Goal: Task Accomplishment & Management: Manage account settings

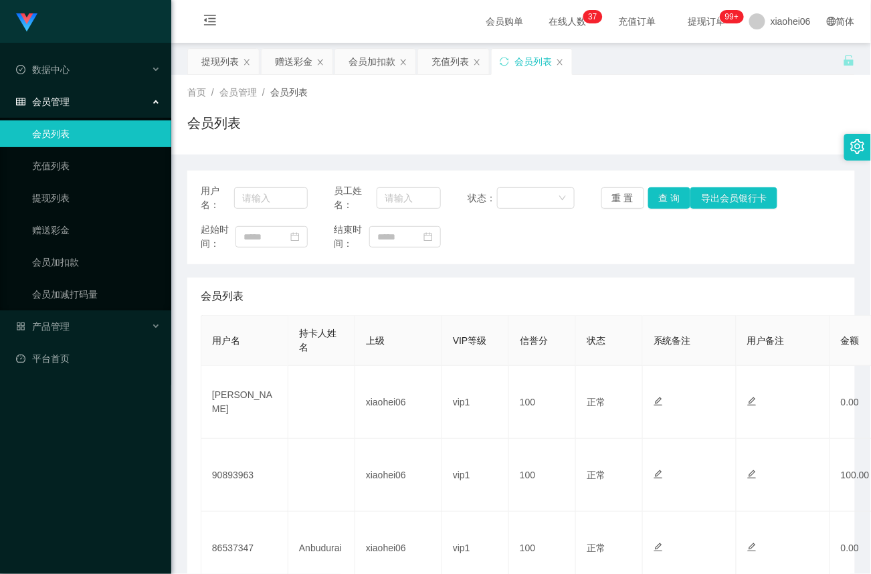
click at [661, 110] on div "首页 / 会员管理 / 会员列表 / 会员列表" at bounding box center [521, 115] width 668 height 58
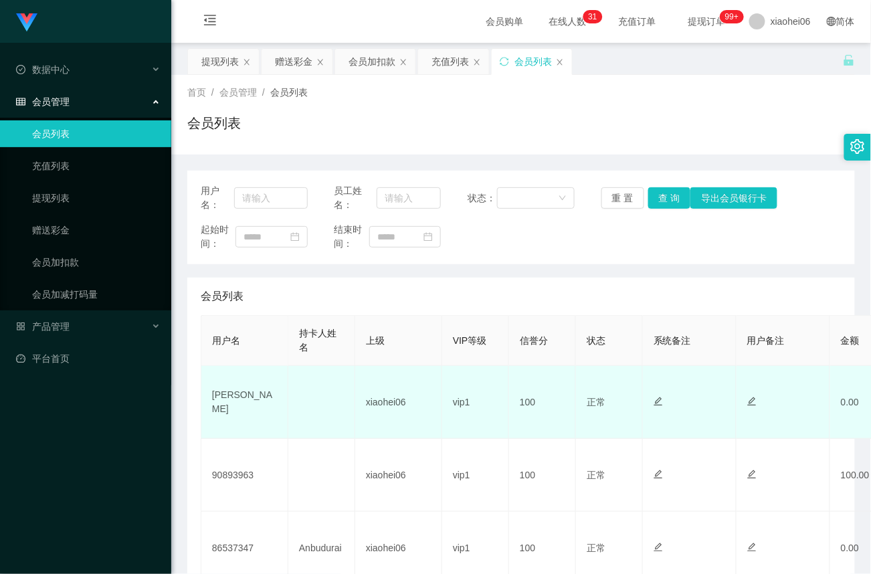
click at [253, 397] on td "[PERSON_NAME]" at bounding box center [244, 402] width 87 height 73
click at [253, 395] on td "[PERSON_NAME]" at bounding box center [244, 402] width 87 height 73
click at [258, 392] on td "[PERSON_NAME]" at bounding box center [244, 402] width 87 height 73
copy td "[PERSON_NAME]"
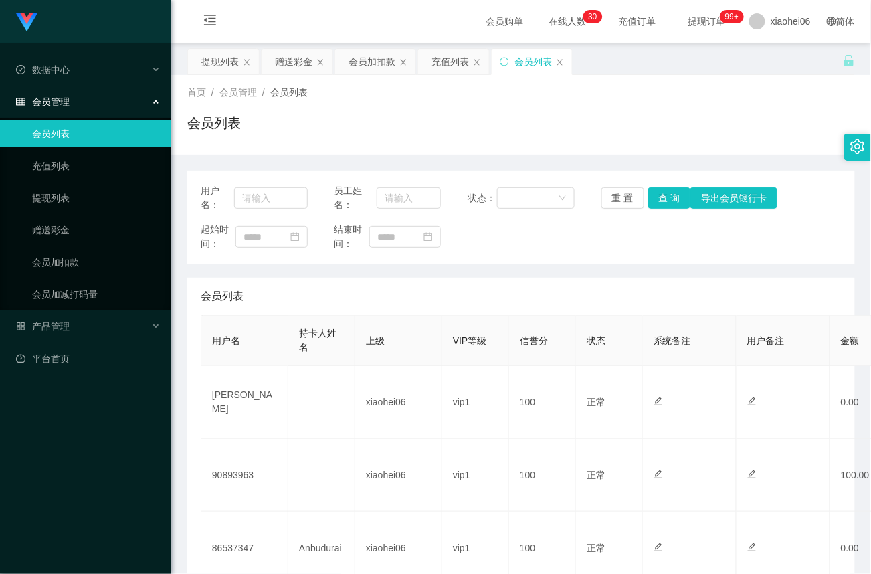
drag, startPoint x: 508, startPoint y: 305, endPoint x: 482, endPoint y: 303, distance: 26.8
click at [510, 305] on div "会员列表" at bounding box center [521, 296] width 641 height 37
drag, startPoint x: 62, startPoint y: 227, endPoint x: 96, endPoint y: 220, distance: 35.6
click at [60, 227] on link "赠送彩金" at bounding box center [96, 230] width 128 height 27
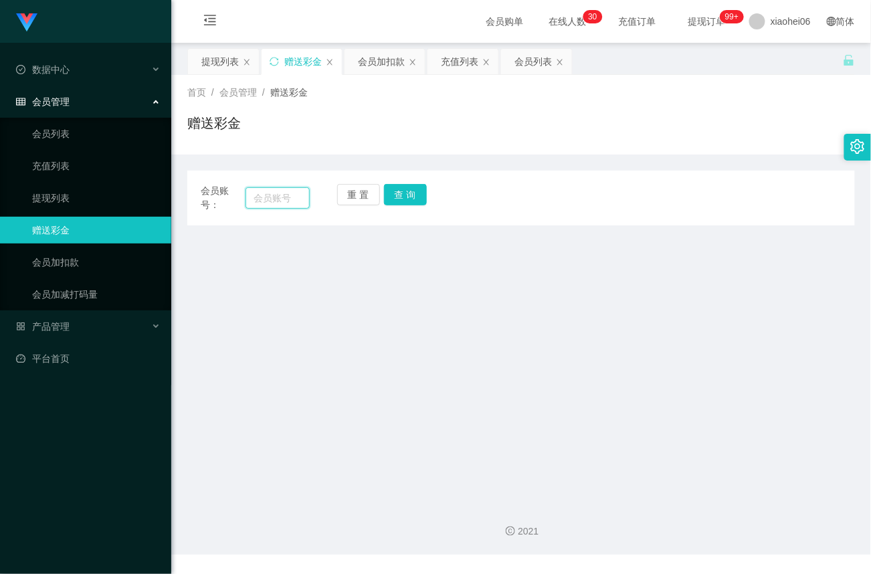
drag, startPoint x: 284, startPoint y: 199, endPoint x: 297, endPoint y: 198, distance: 13.4
click at [284, 199] on input "text" at bounding box center [277, 197] width 64 height 21
paste input "[PERSON_NAME]"
type input "[PERSON_NAME]"
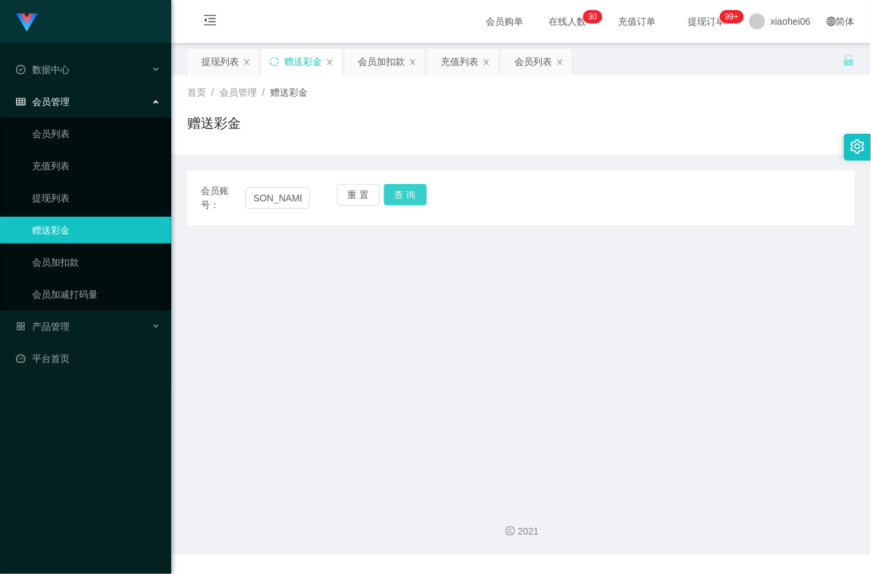
click at [417, 199] on button "查 询" at bounding box center [405, 194] width 43 height 21
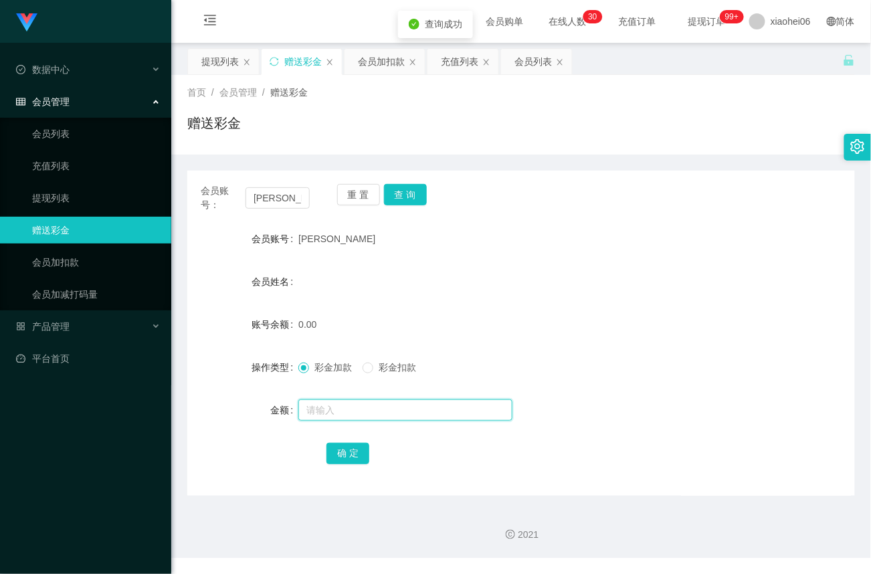
click at [349, 413] on input "text" at bounding box center [405, 409] width 214 height 21
type input "100"
click at [346, 461] on button "确 定" at bounding box center [347, 453] width 43 height 21
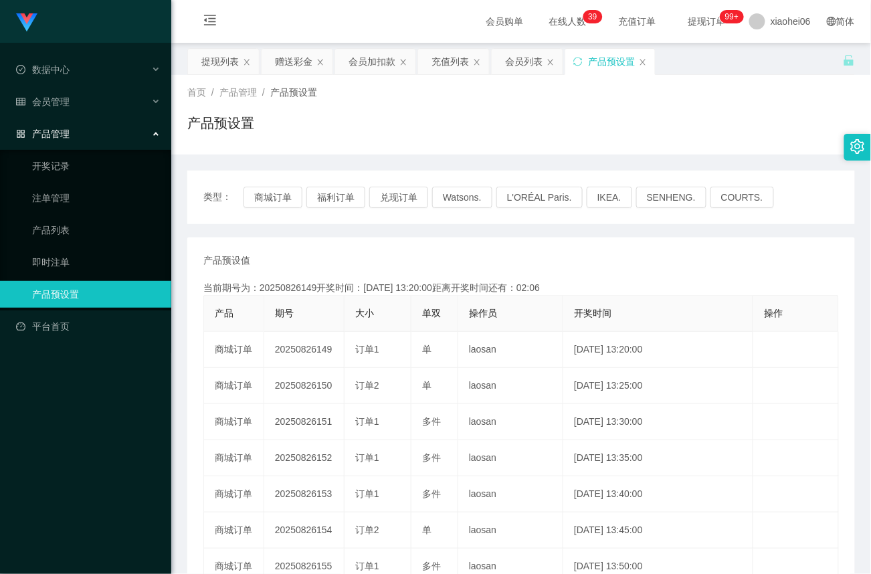
drag, startPoint x: 707, startPoint y: 140, endPoint x: 714, endPoint y: 154, distance: 15.9
click at [714, 154] on div "首页 / 产品管理 / 产品预设置 / 产品预设置 类型： 商城订单 福利订单 兑现订单 Watsons. L'ORÉAL Paris. IKEA. [GEO…" at bounding box center [521, 413] width 668 height 677
drag, startPoint x: 60, startPoint y: 191, endPoint x: 116, endPoint y: 165, distance: 61.3
click at [60, 191] on link "注单管理" at bounding box center [96, 198] width 128 height 27
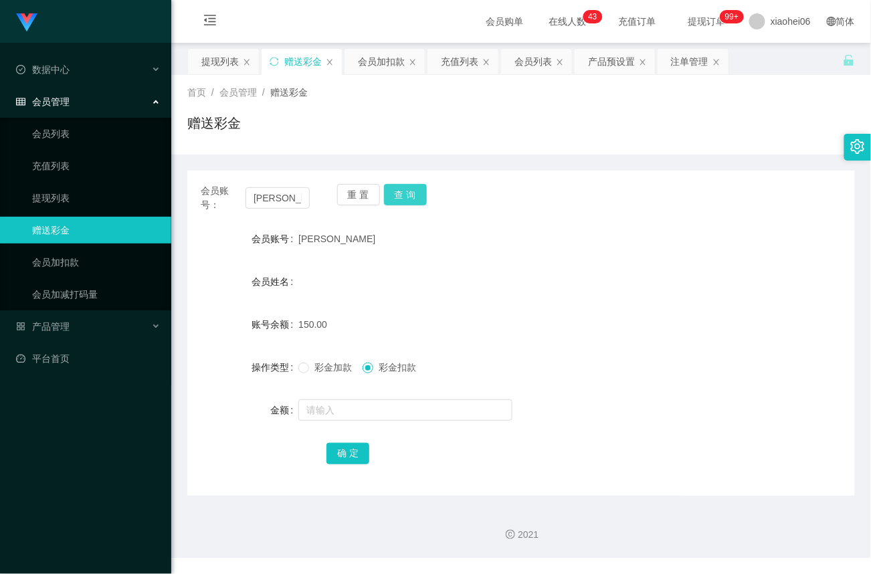
click at [407, 199] on button "查 询" at bounding box center [405, 194] width 43 height 21
click at [407, 199] on div "重 置 查 询" at bounding box center [391, 198] width 109 height 28
click at [407, 199] on button "查 询" at bounding box center [405, 194] width 43 height 21
click at [65, 108] on div "会员管理" at bounding box center [85, 101] width 171 height 27
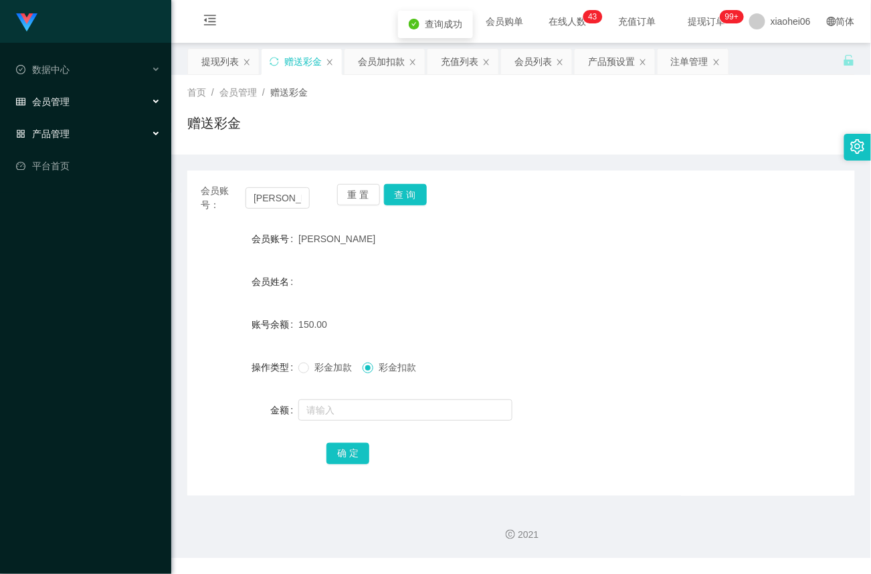
click at [62, 128] on span "产品管理" at bounding box center [43, 133] width 54 height 11
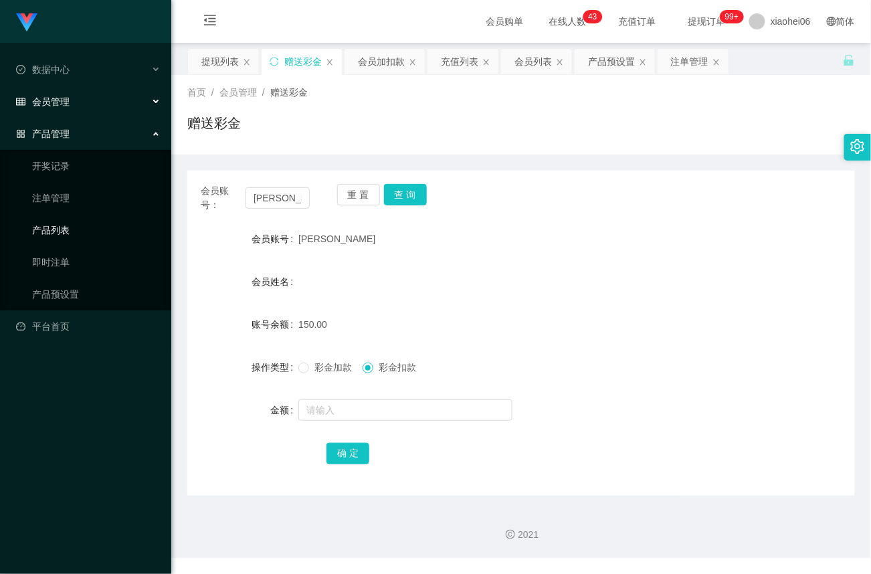
click at [62, 222] on link "产品列表" at bounding box center [96, 230] width 128 height 27
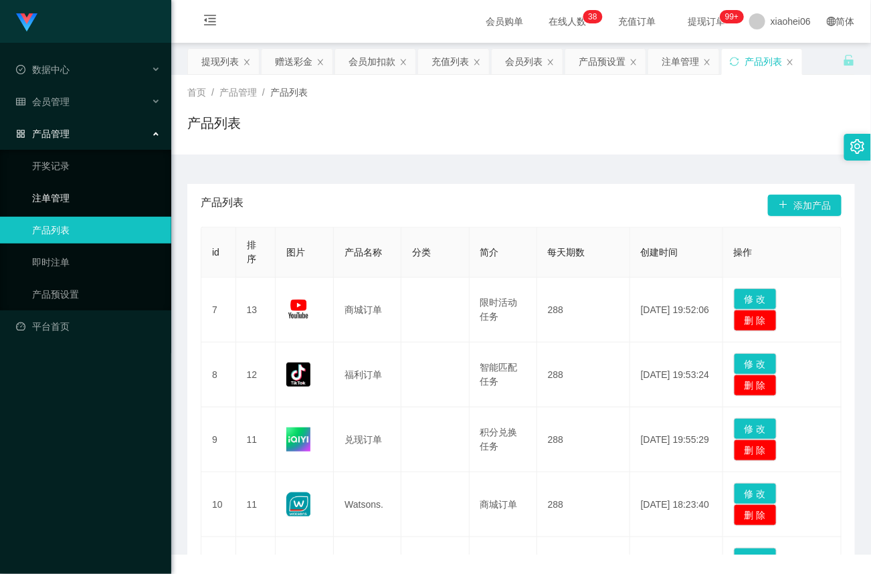
click at [60, 191] on link "注单管理" at bounding box center [96, 198] width 128 height 27
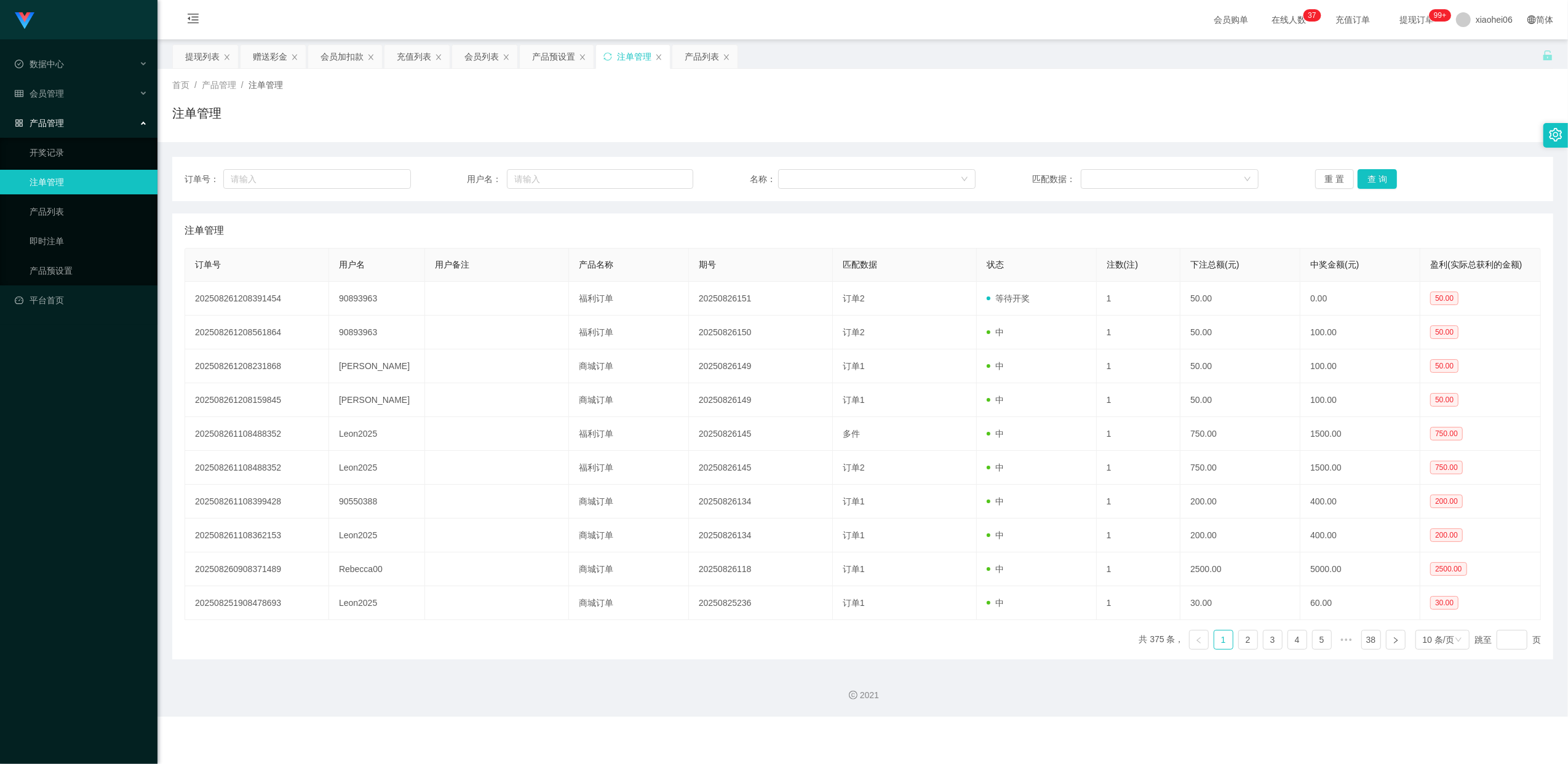
click at [52, 110] on div "产品管理" at bounding box center [78, 122] width 157 height 25
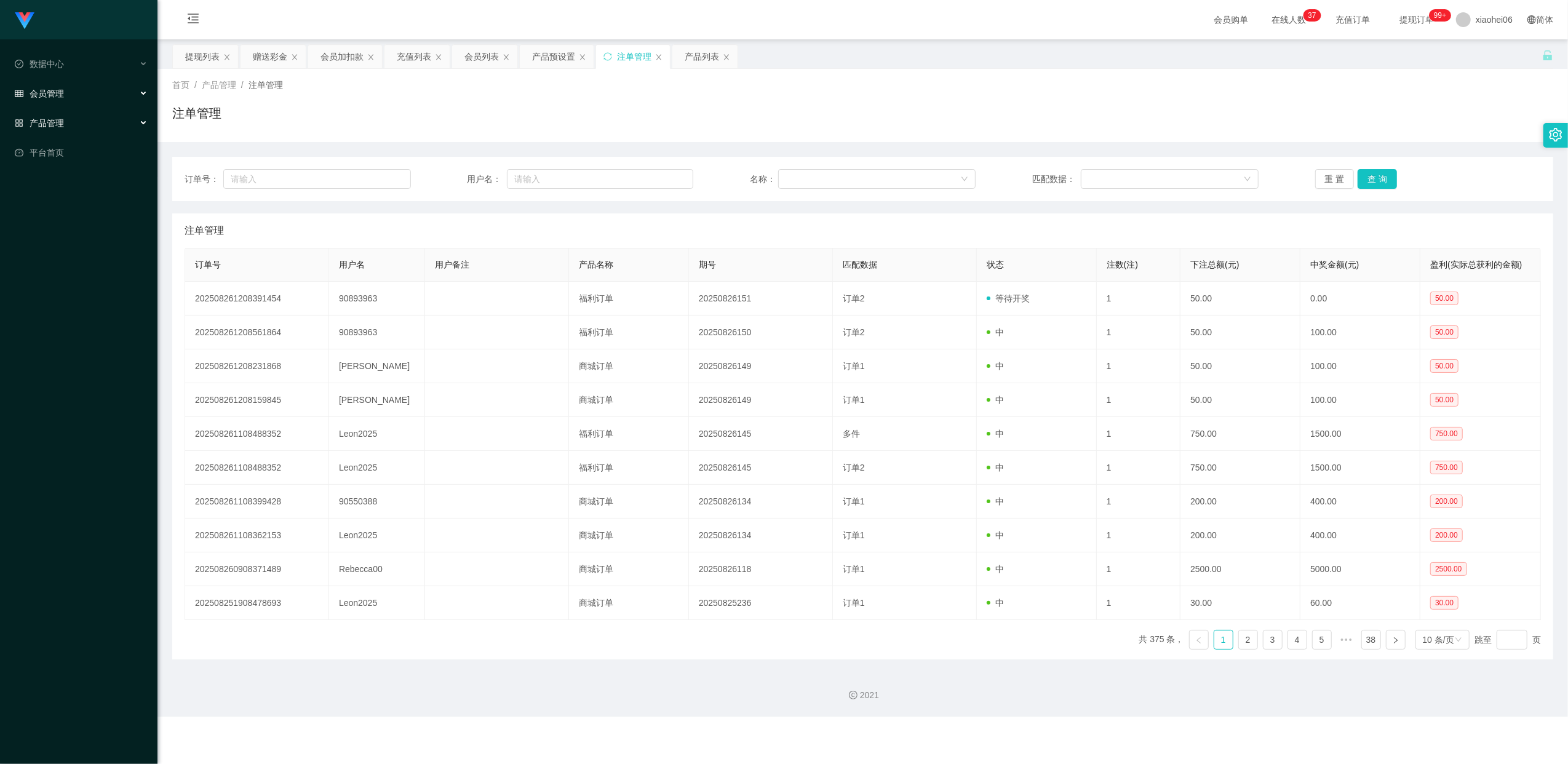
click at [52, 92] on span "会员管理" at bounding box center [40, 93] width 50 height 10
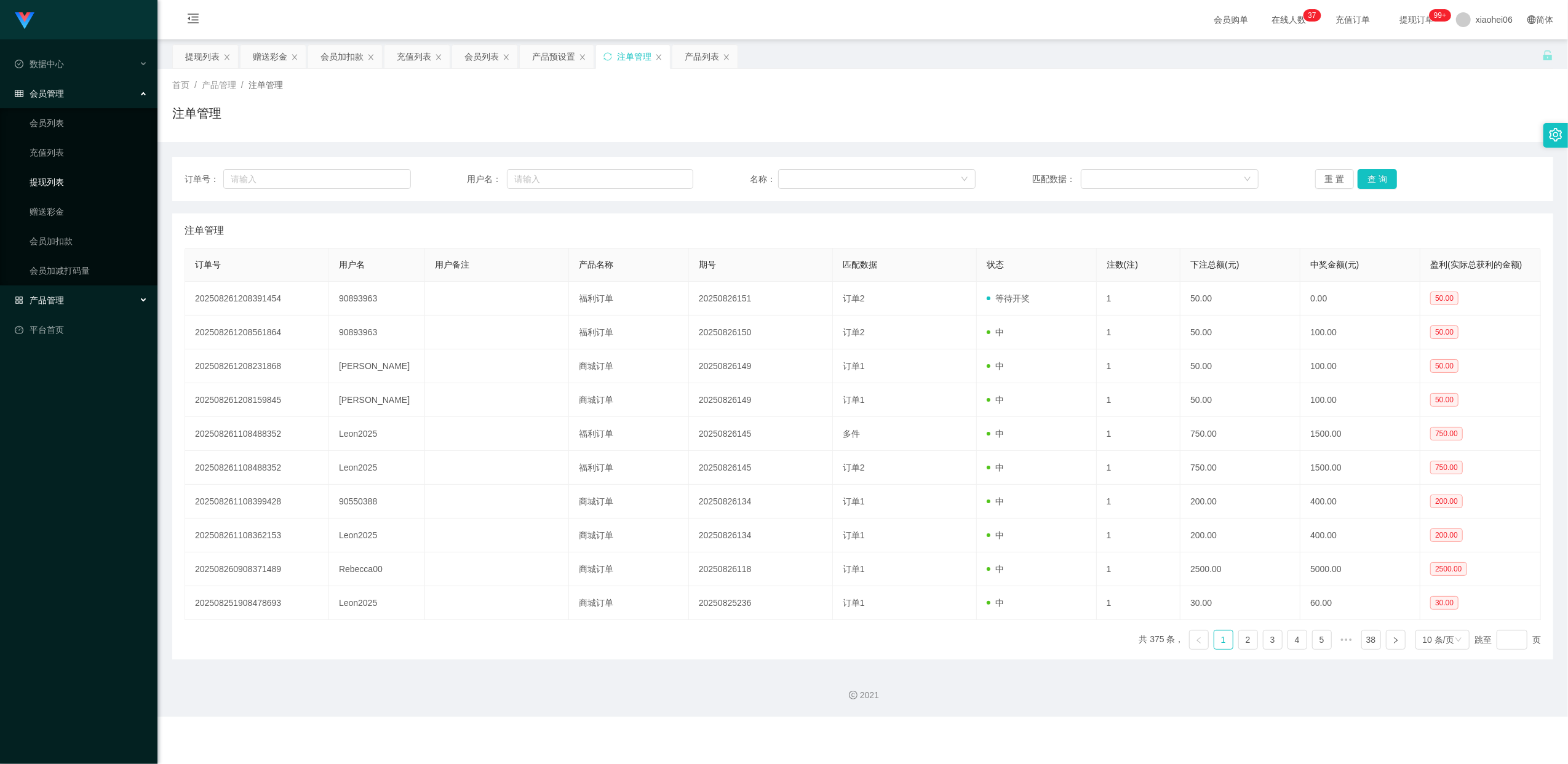
drag, startPoint x: 57, startPoint y: 180, endPoint x: 85, endPoint y: 182, distance: 28.1
click at [57, 180] on link "提现列表" at bounding box center [88, 182] width 118 height 25
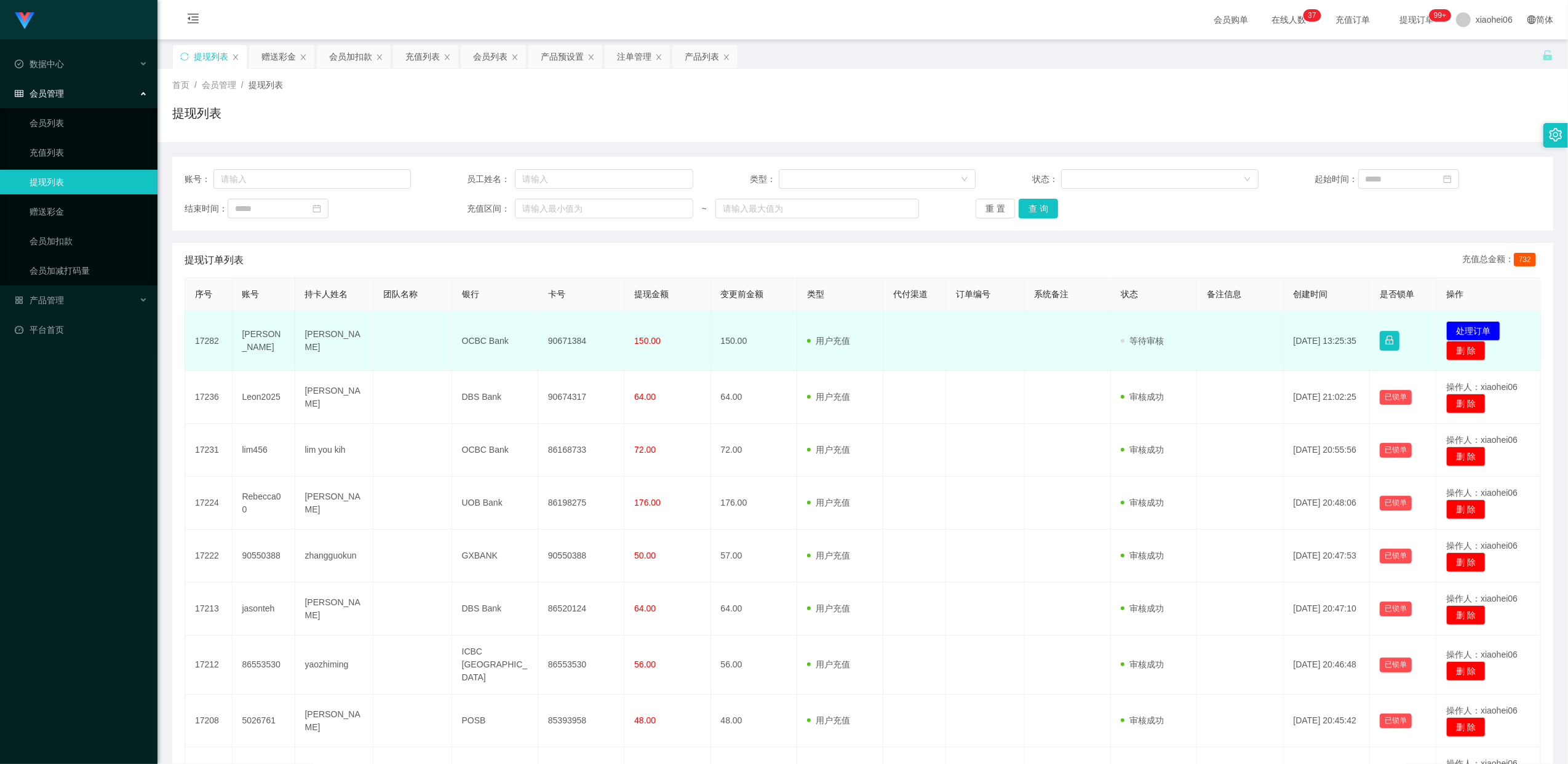
click at [567, 337] on td "90671384" at bounding box center [581, 340] width 86 height 60
click at [568, 337] on td "90671384" at bounding box center [581, 340] width 86 height 60
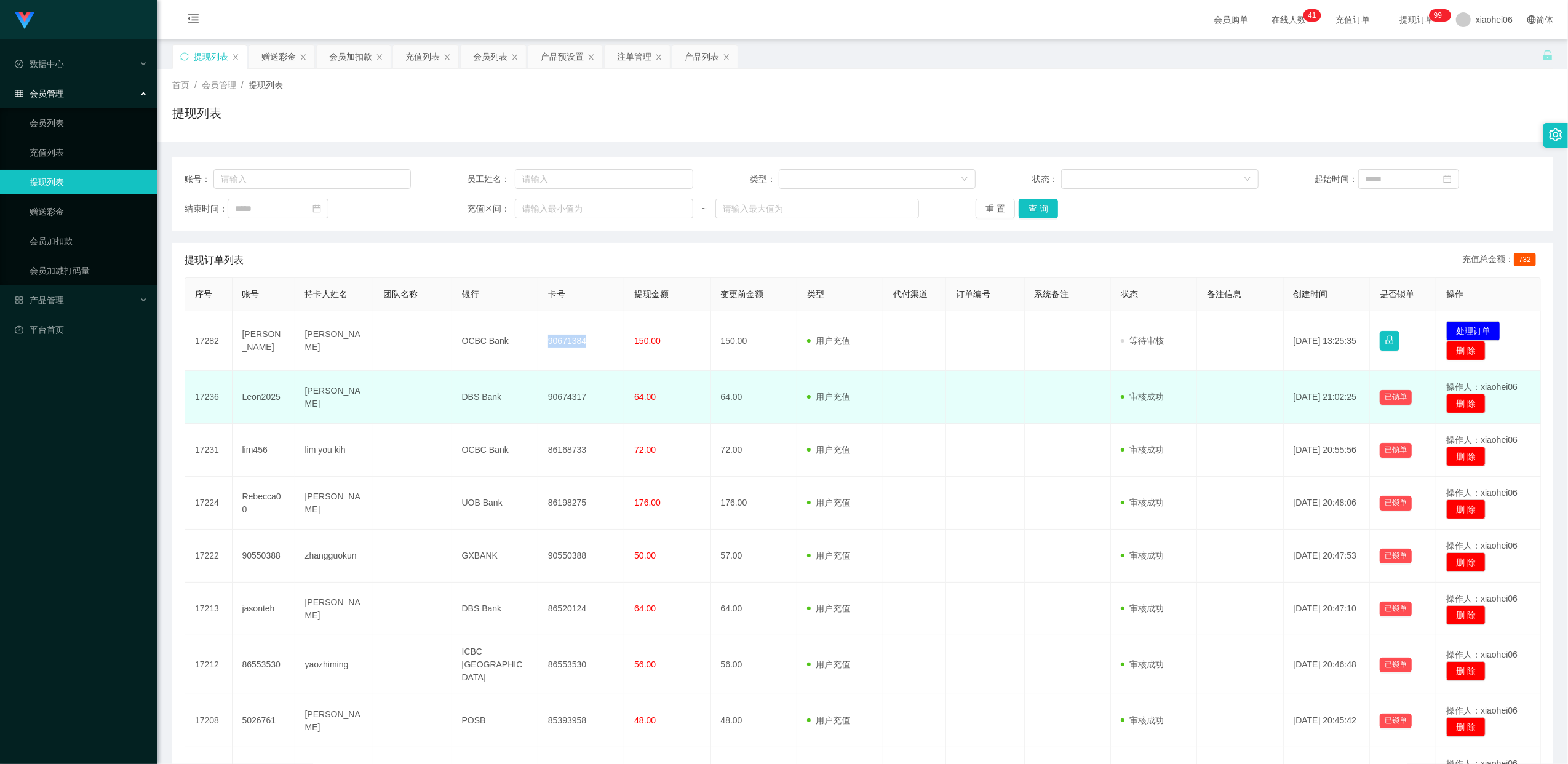
copy td "90671384"
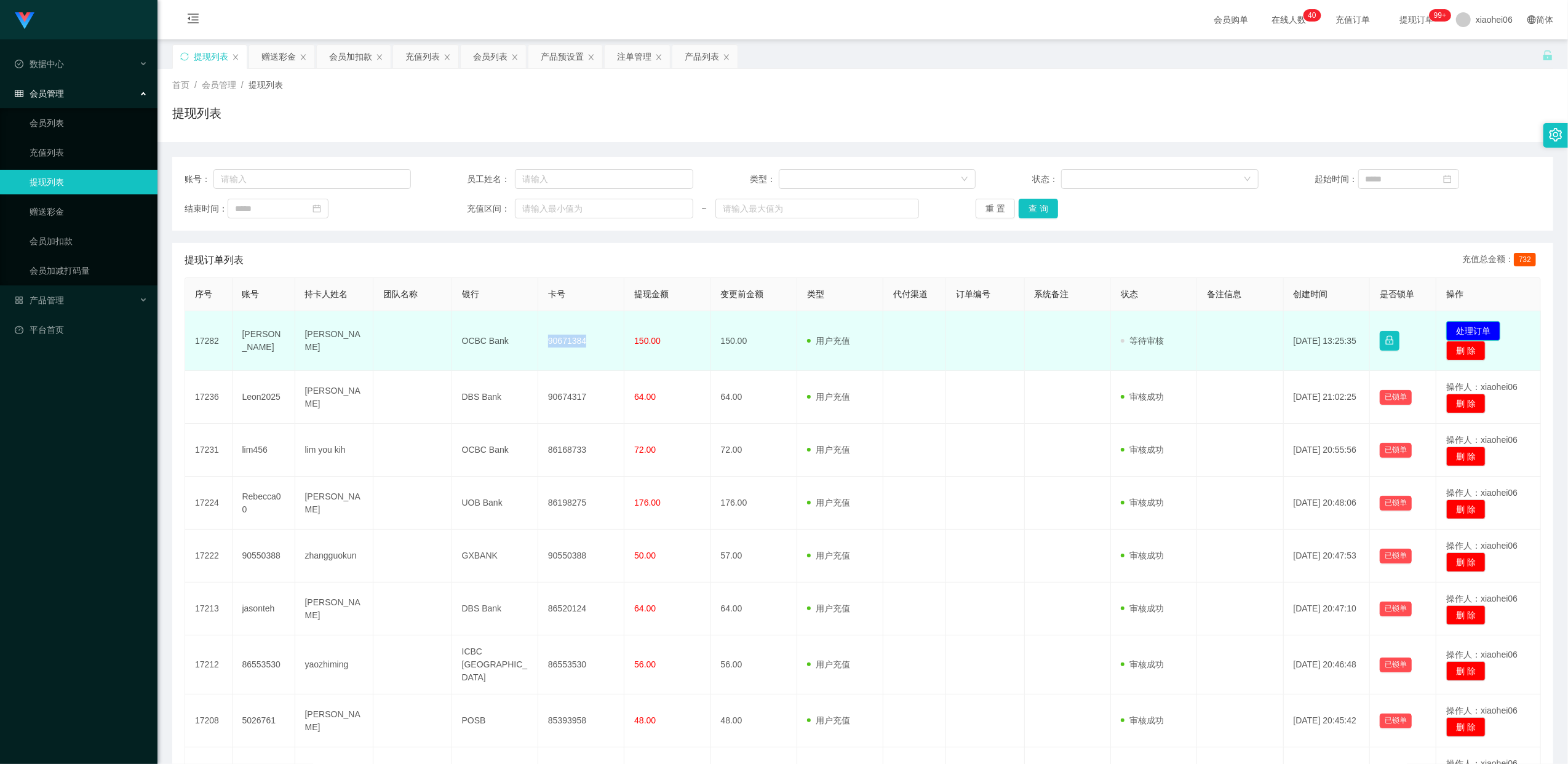
click at [1455, 330] on button "处理订单" at bounding box center [1473, 330] width 54 height 19
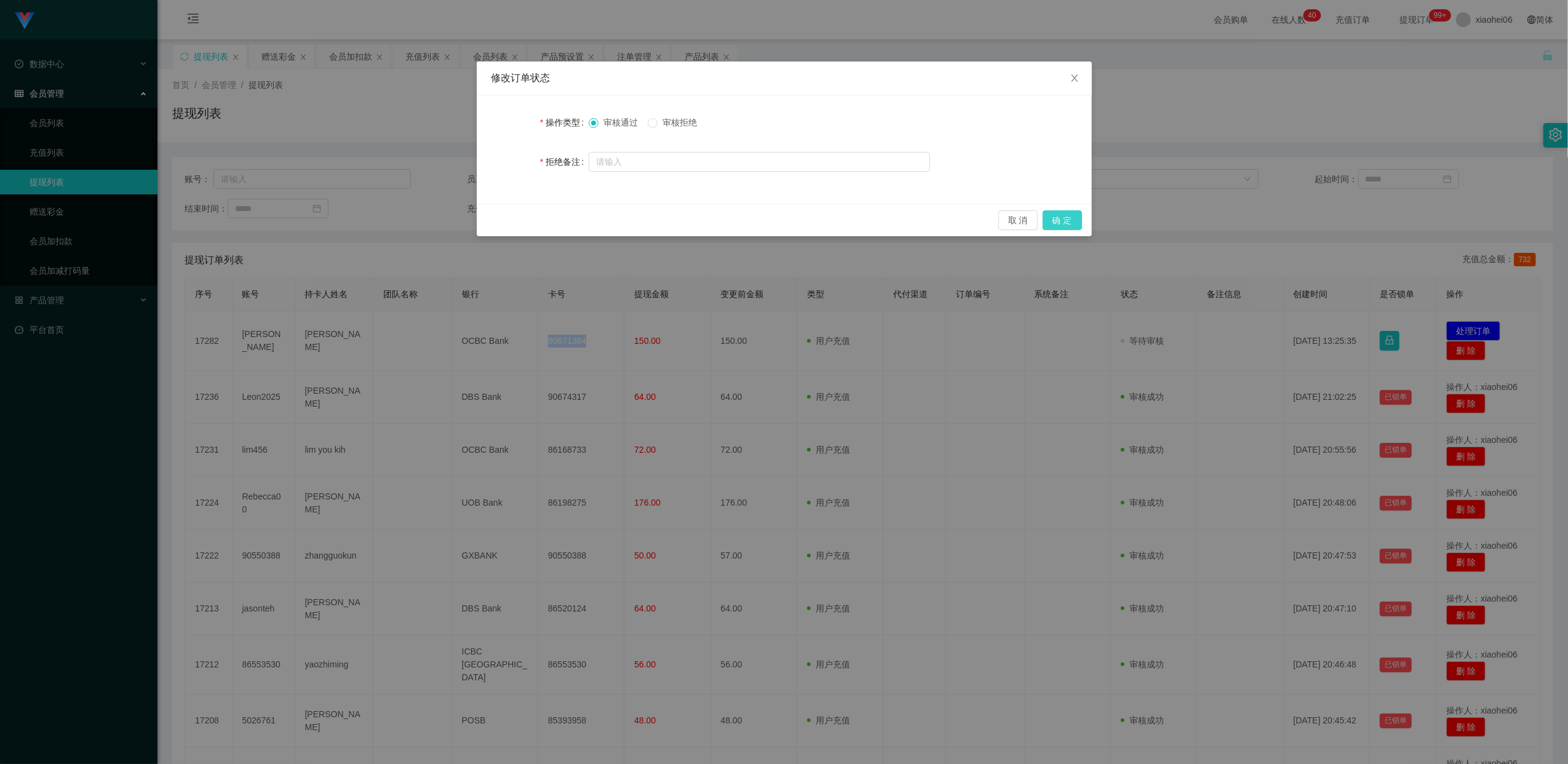
drag, startPoint x: 1052, startPoint y: 218, endPoint x: 1056, endPoint y: 225, distance: 8.1
click at [1053, 220] on button "确 定" at bounding box center [1062, 220] width 40 height 19
